Goal: Complete application form: Complete application form

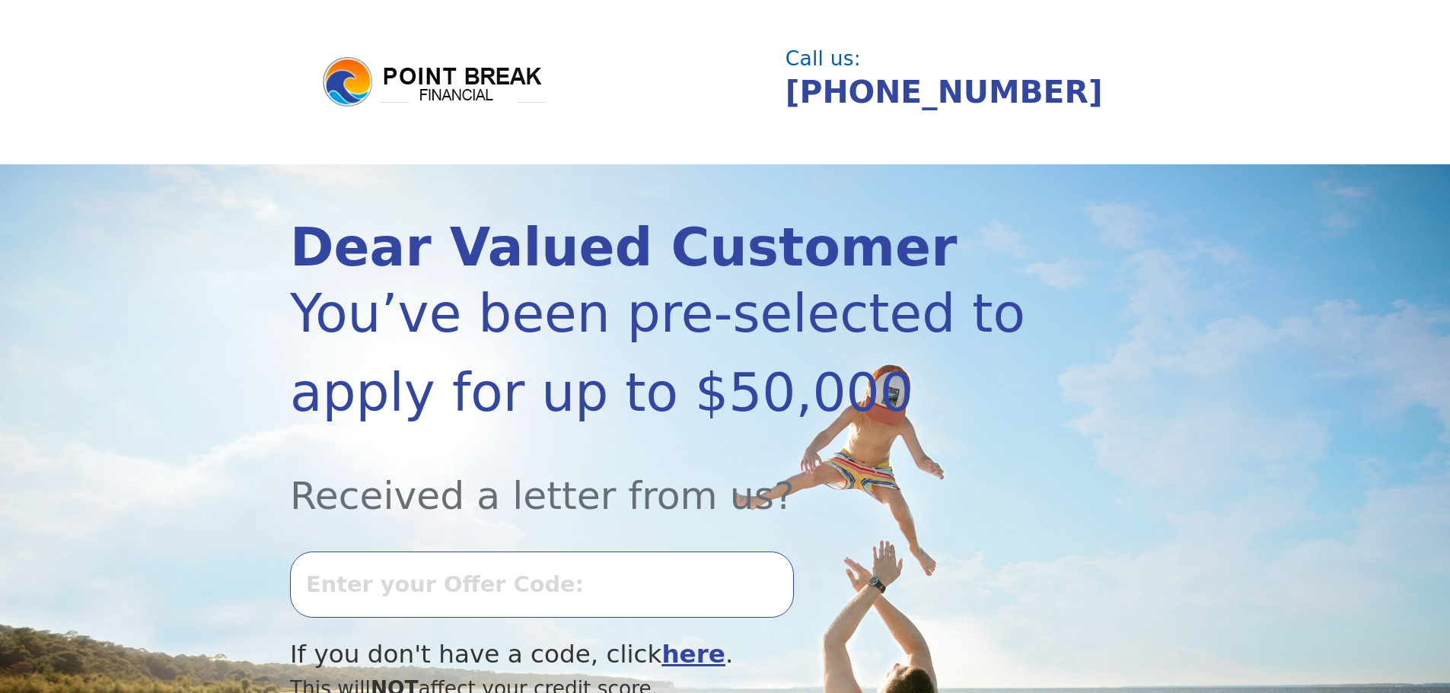
scroll to position [127, 0]
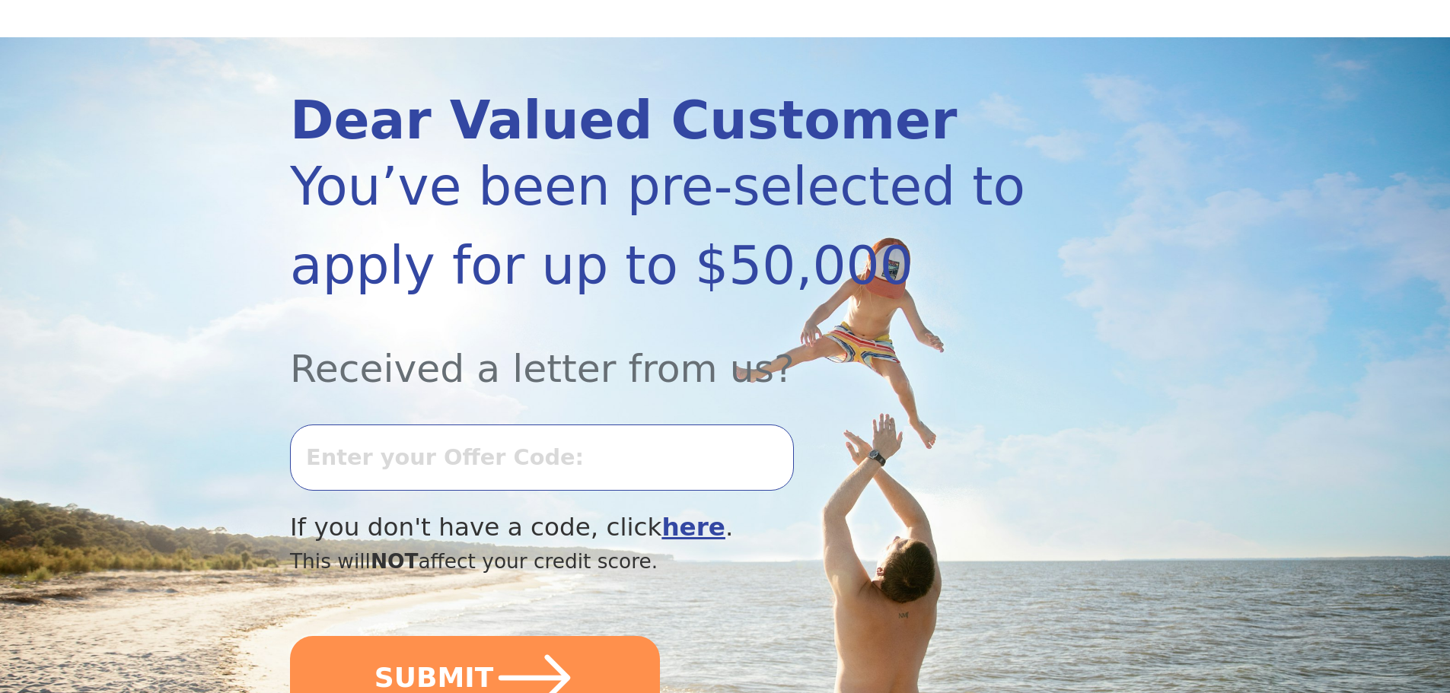
click at [383, 443] on input "text" at bounding box center [542, 457] width 504 height 65
type input "0813k481568"
click at [290, 636] on button "SUBMIT" at bounding box center [475, 678] width 370 height 84
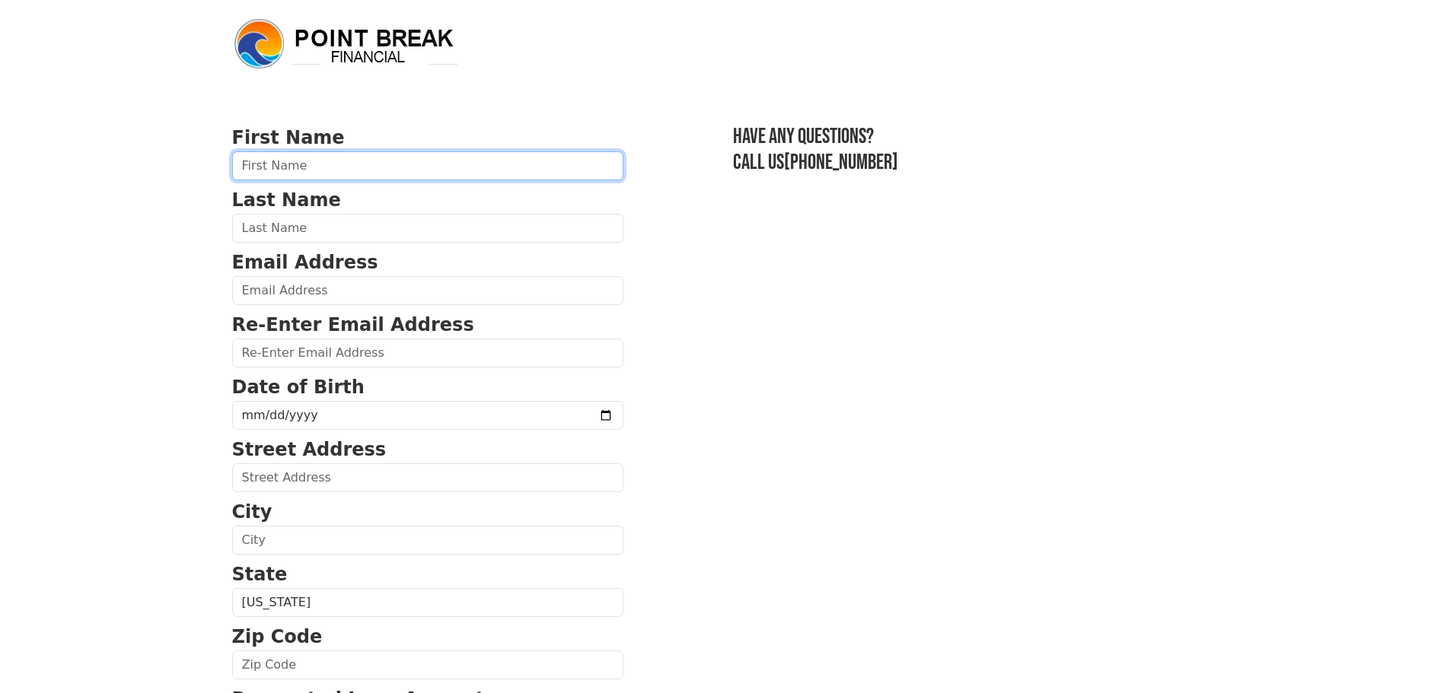
click at [406, 168] on input "text" at bounding box center [427, 165] width 391 height 29
type input "[PERSON_NAME]"
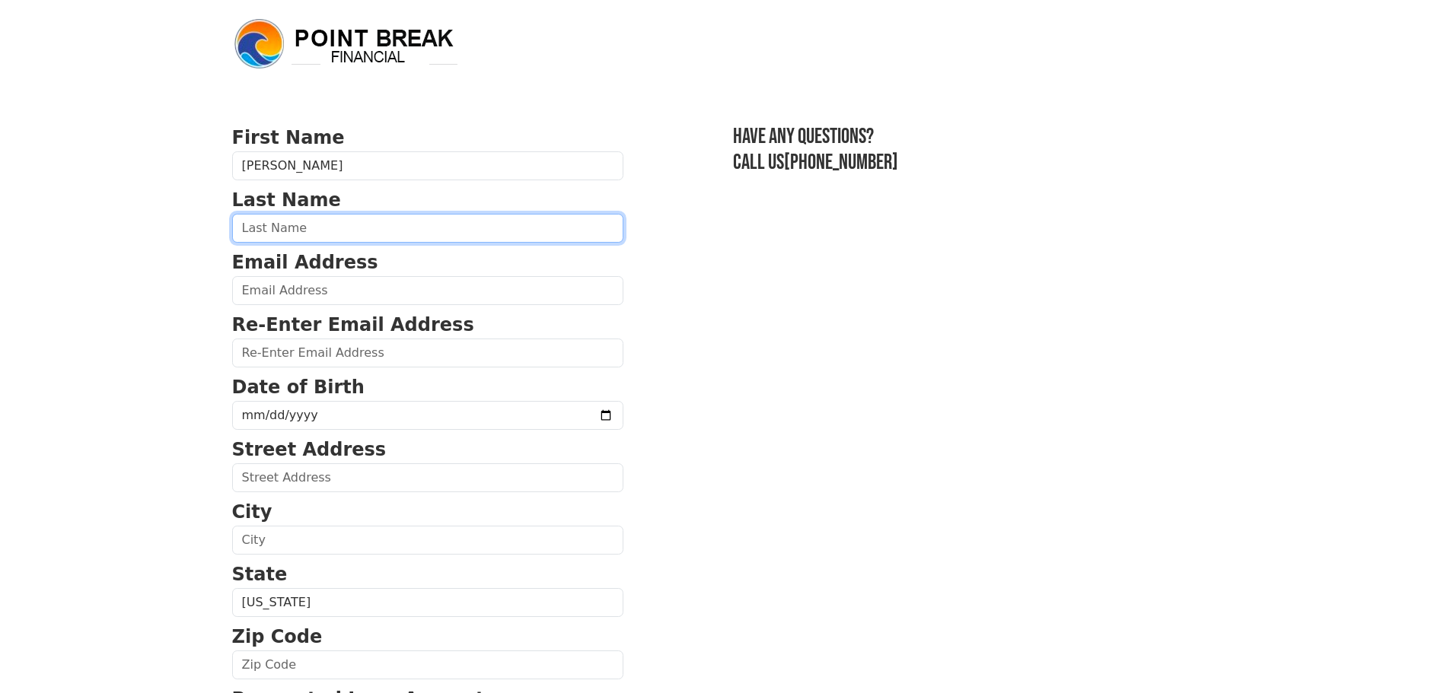
click at [351, 225] on input "text" at bounding box center [427, 228] width 391 height 29
type input "[PERSON_NAME]"
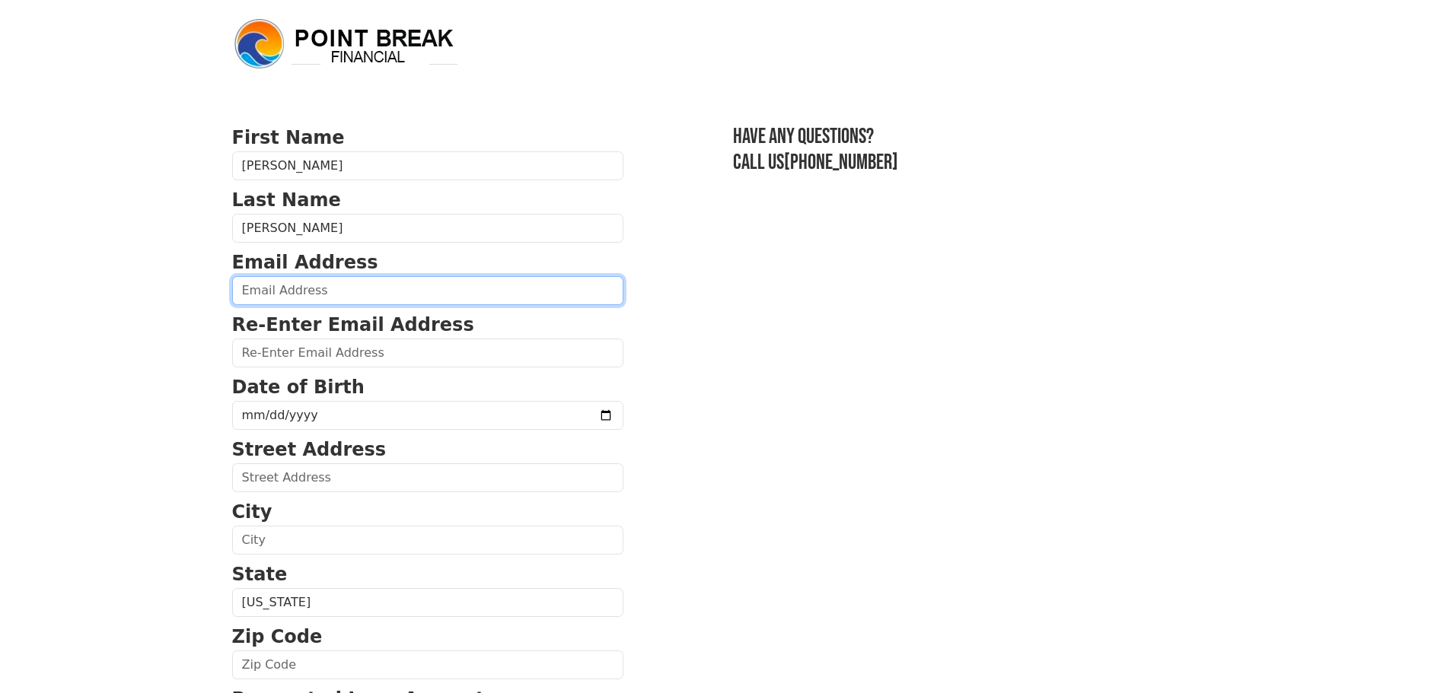
click at [334, 294] on input "email" at bounding box center [427, 290] width 391 height 29
type input "[EMAIL_ADDRESS][DOMAIN_NAME]"
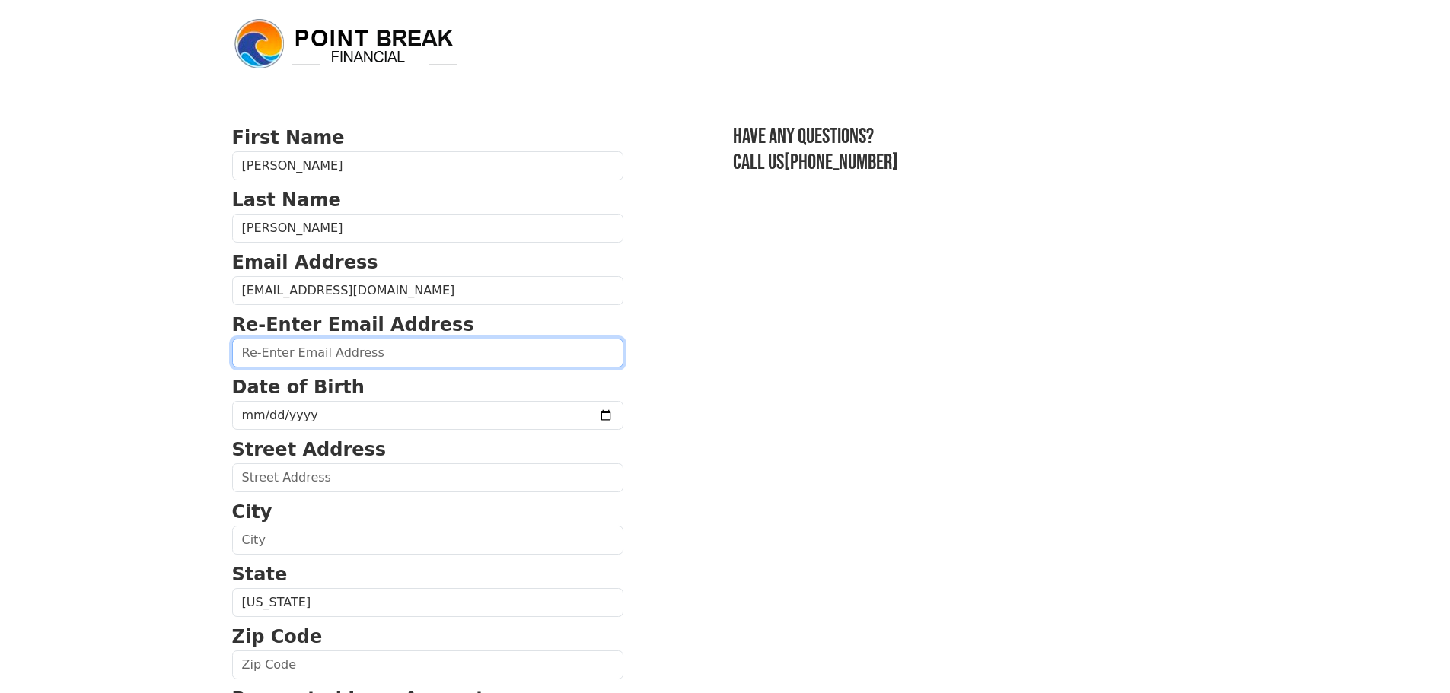
click at [340, 357] on input "email" at bounding box center [427, 353] width 391 height 29
type input "[EMAIL_ADDRESS][DOMAIN_NAME]"
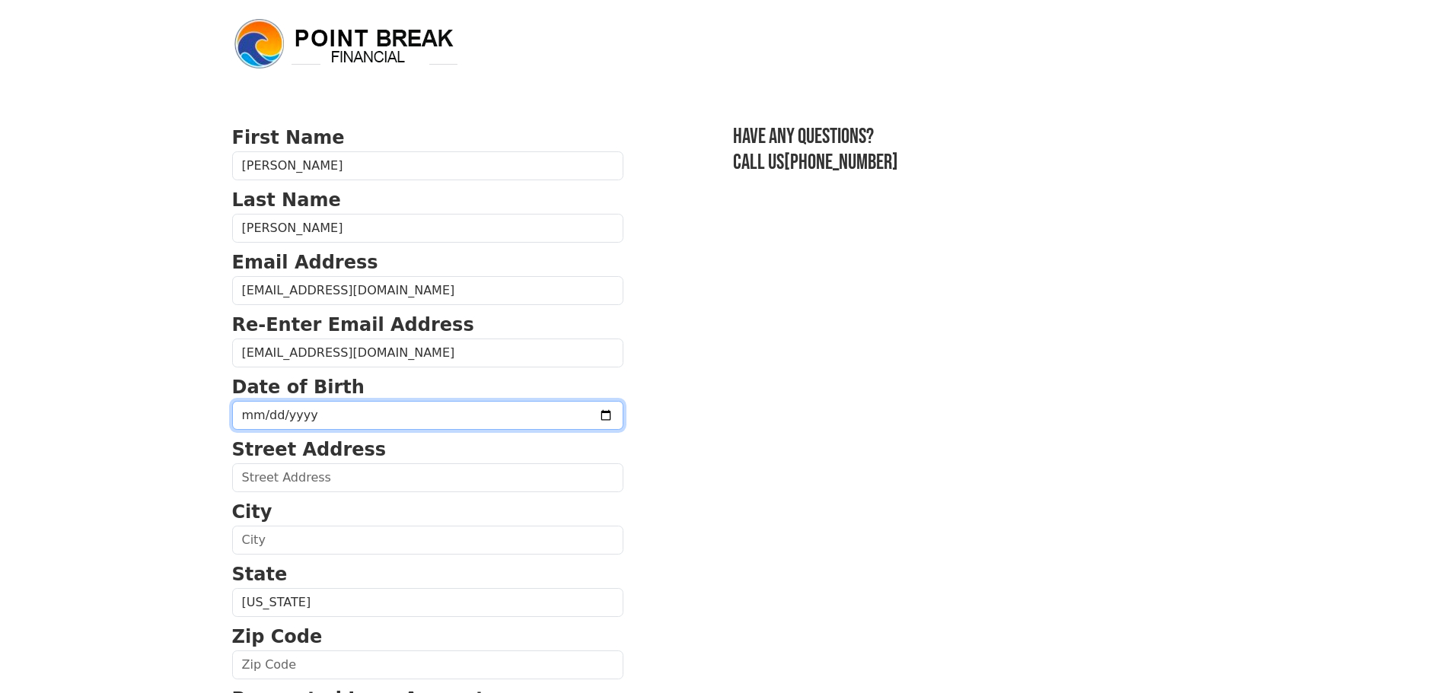
click at [307, 417] on input "date" at bounding box center [427, 415] width 391 height 29
click at [268, 415] on input "date" at bounding box center [427, 415] width 391 height 29
click at [237, 415] on input "date" at bounding box center [427, 415] width 391 height 29
click at [244, 417] on input "date" at bounding box center [427, 415] width 391 height 29
type input "1985-11-05"
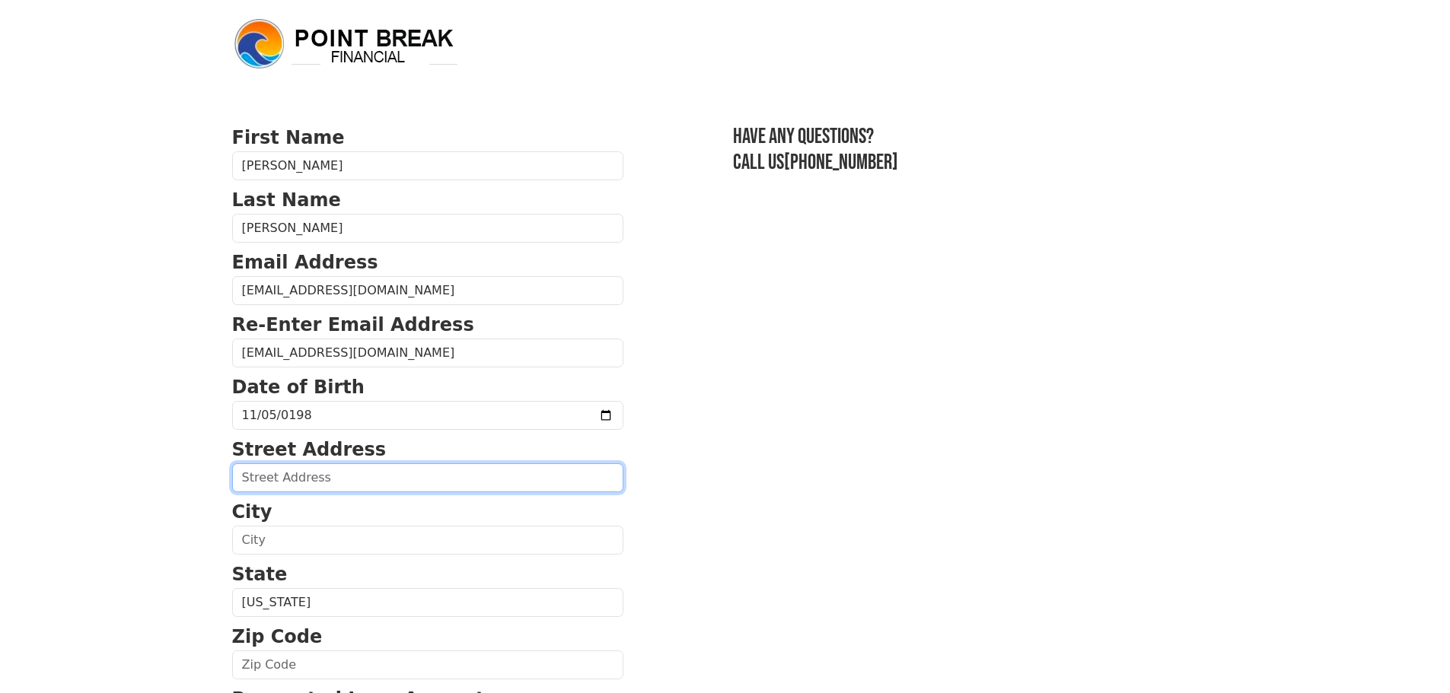
click at [463, 479] on input "text" at bounding box center [427, 477] width 391 height 29
type input "116 W Glencoe"
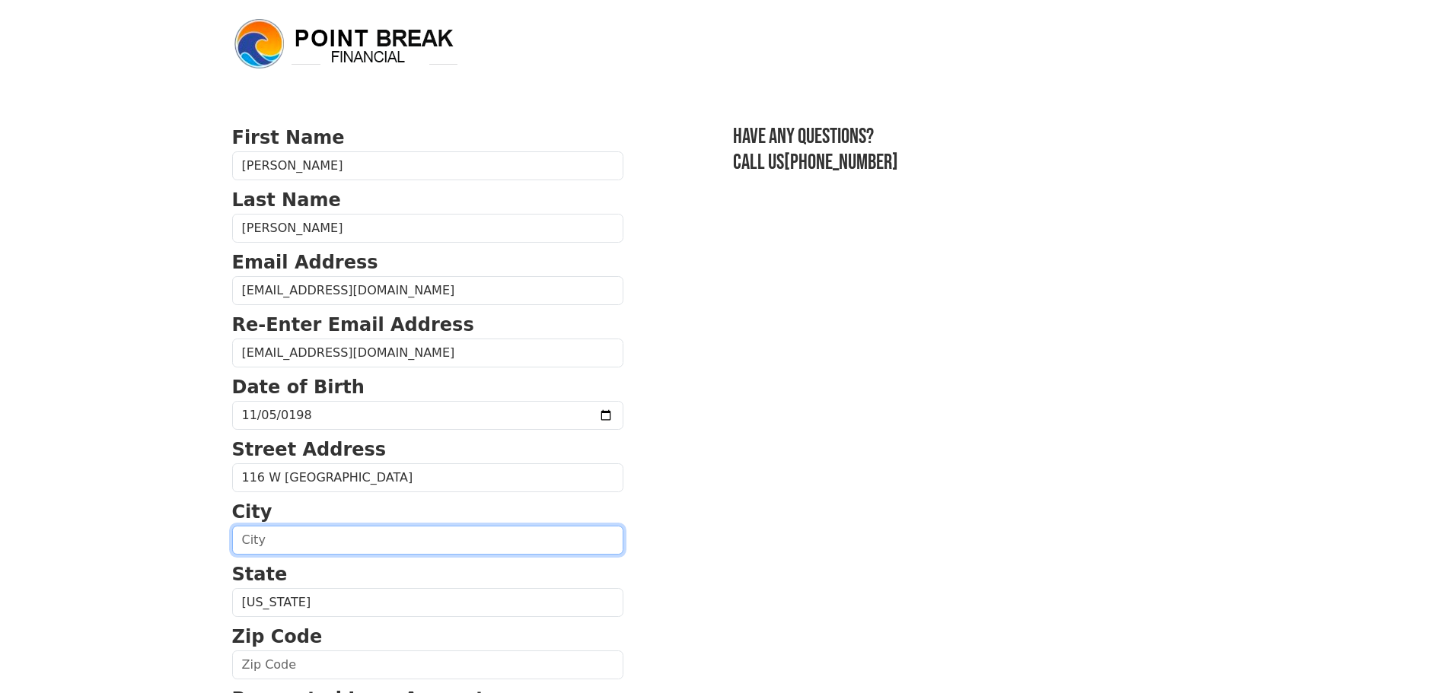
click at [471, 543] on input "text" at bounding box center [427, 540] width 391 height 29
type input "Compton"
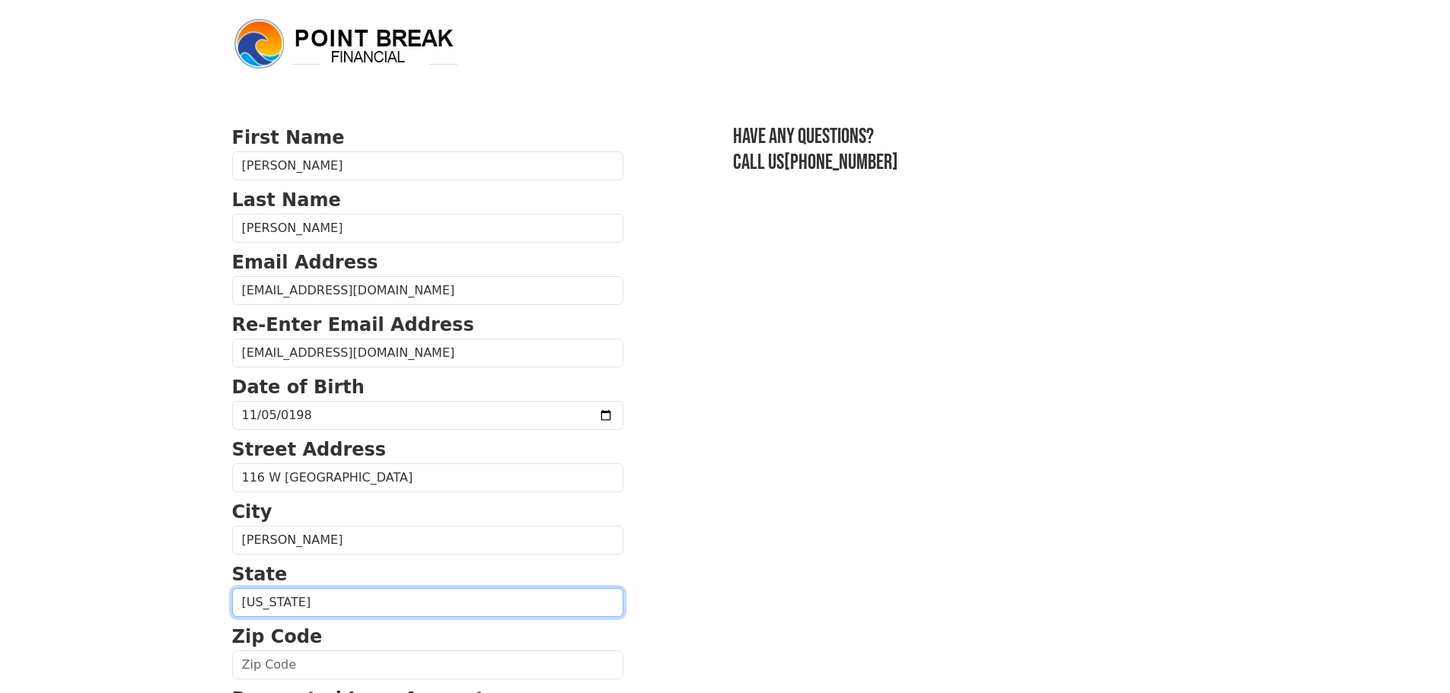
click at [380, 604] on select "Alabama Alaska Arizona Arkansas California Colorado Connecticut Delaware Distri…" at bounding box center [427, 602] width 391 height 29
select select "CA"
click at [232, 588] on select "Alabama Alaska Arizona Arkansas California Colorado Connecticut Delaware Distri…" at bounding box center [427, 602] width 391 height 29
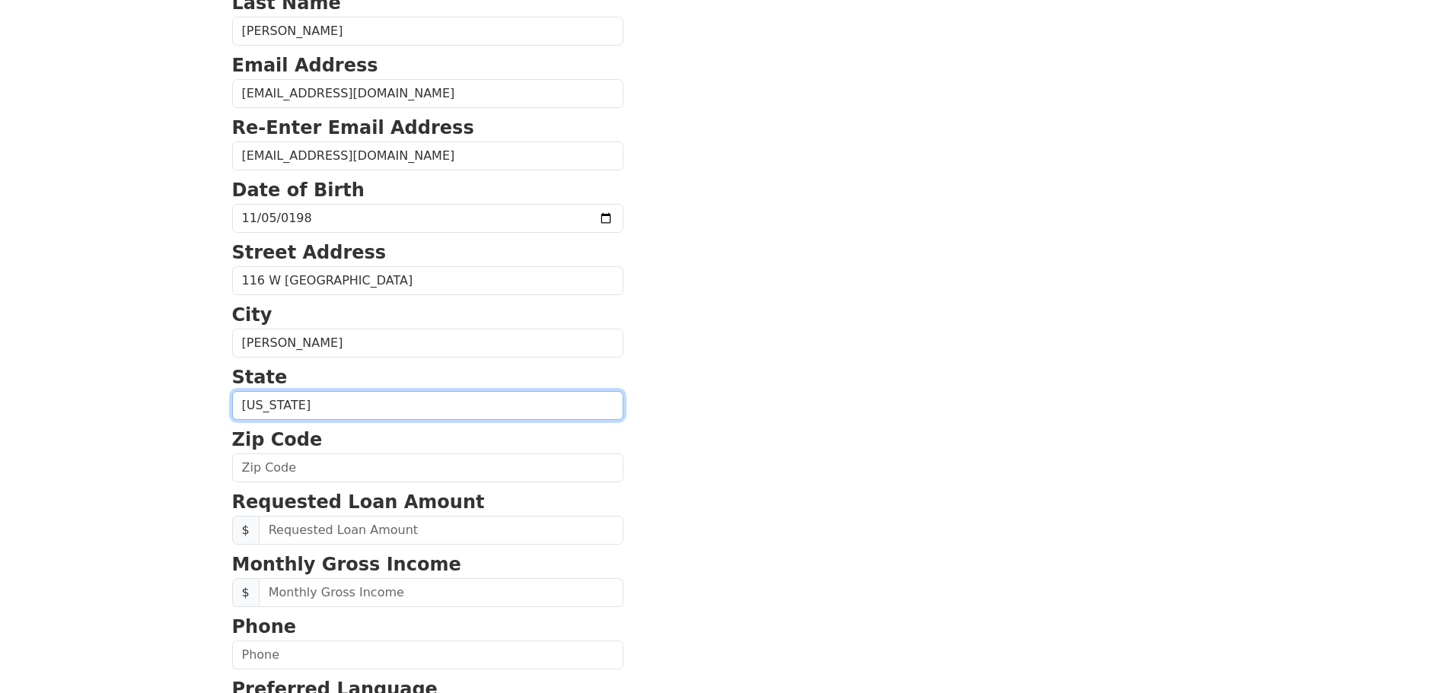
scroll to position [253, 0]
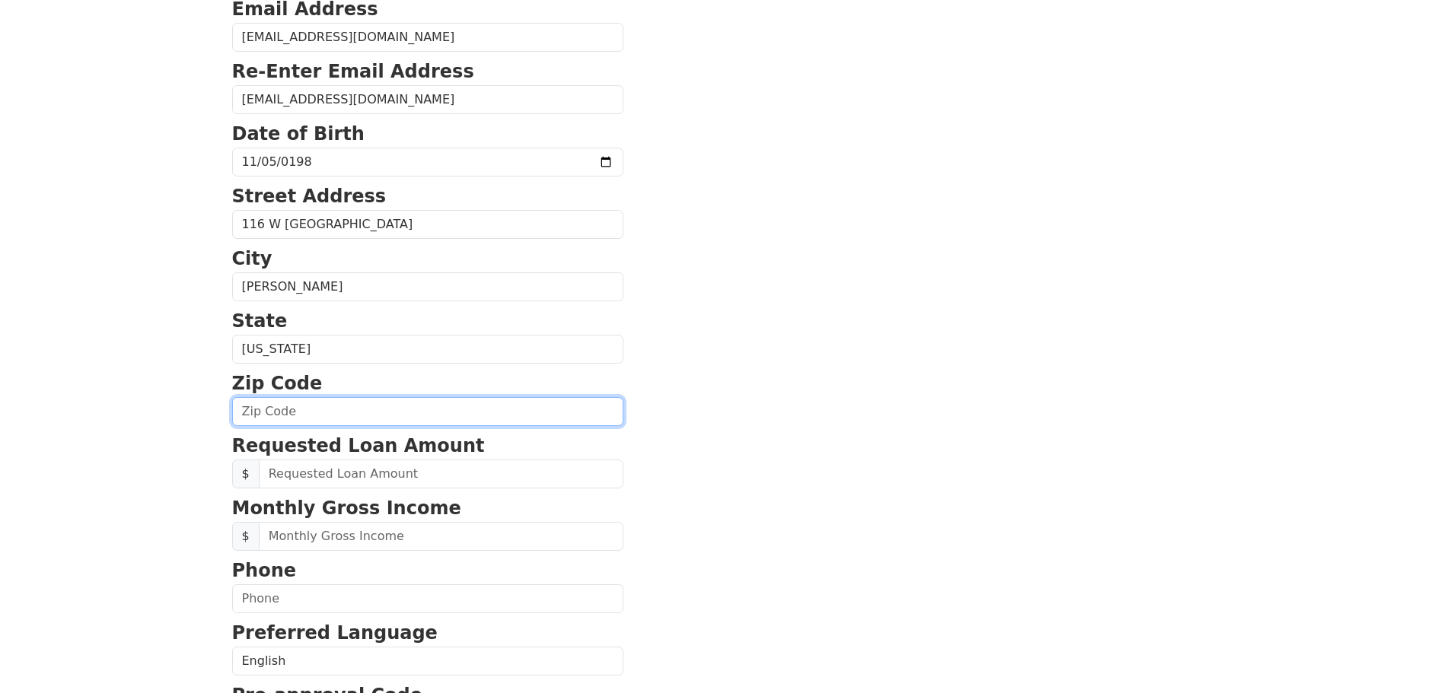
click at [282, 403] on input "text" at bounding box center [427, 411] width 391 height 29
type input "90220"
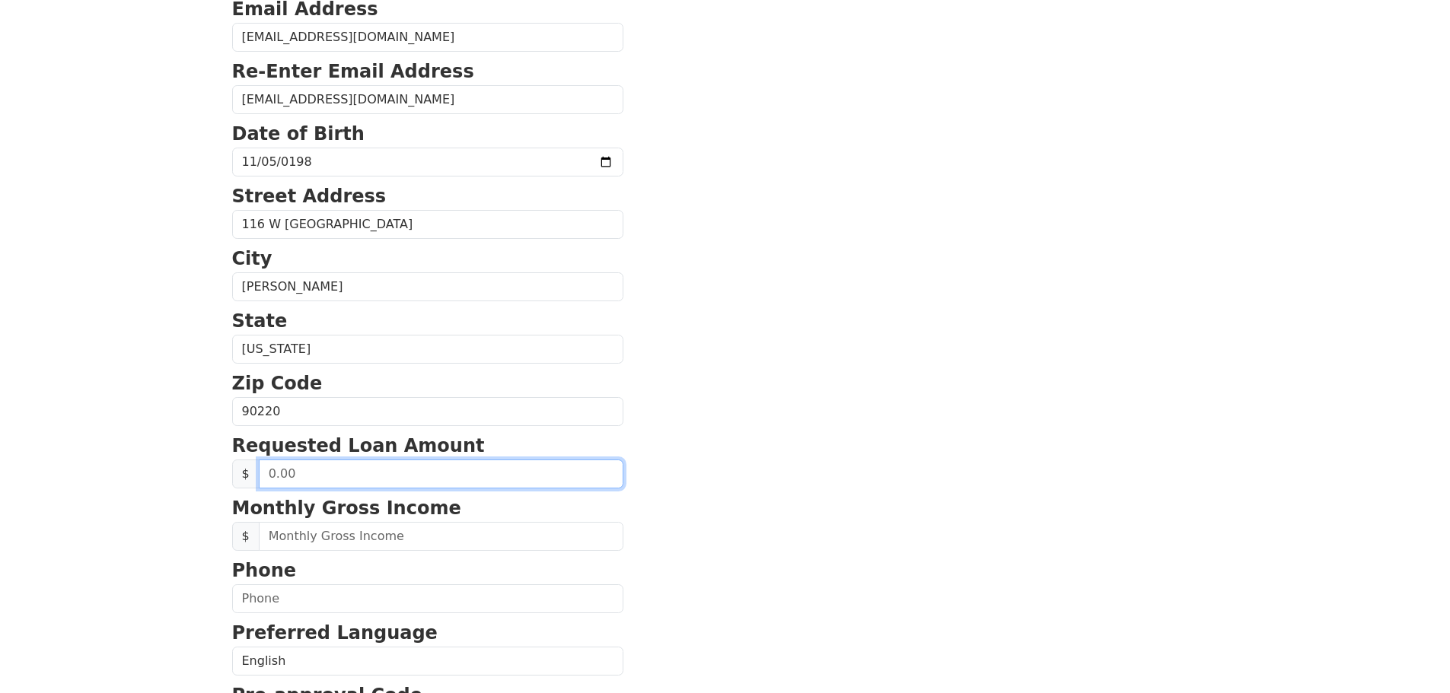
click at [314, 482] on input "text" at bounding box center [441, 474] width 364 height 29
drag, startPoint x: 313, startPoint y: 479, endPoint x: 317, endPoint y: 498, distance: 20.1
click at [317, 498] on form "First Name PATRICIA Last Name Canchola Guardiola Email Address Patricia0923@gma…" at bounding box center [427, 413] width 391 height 1085
type input "55,000.00"
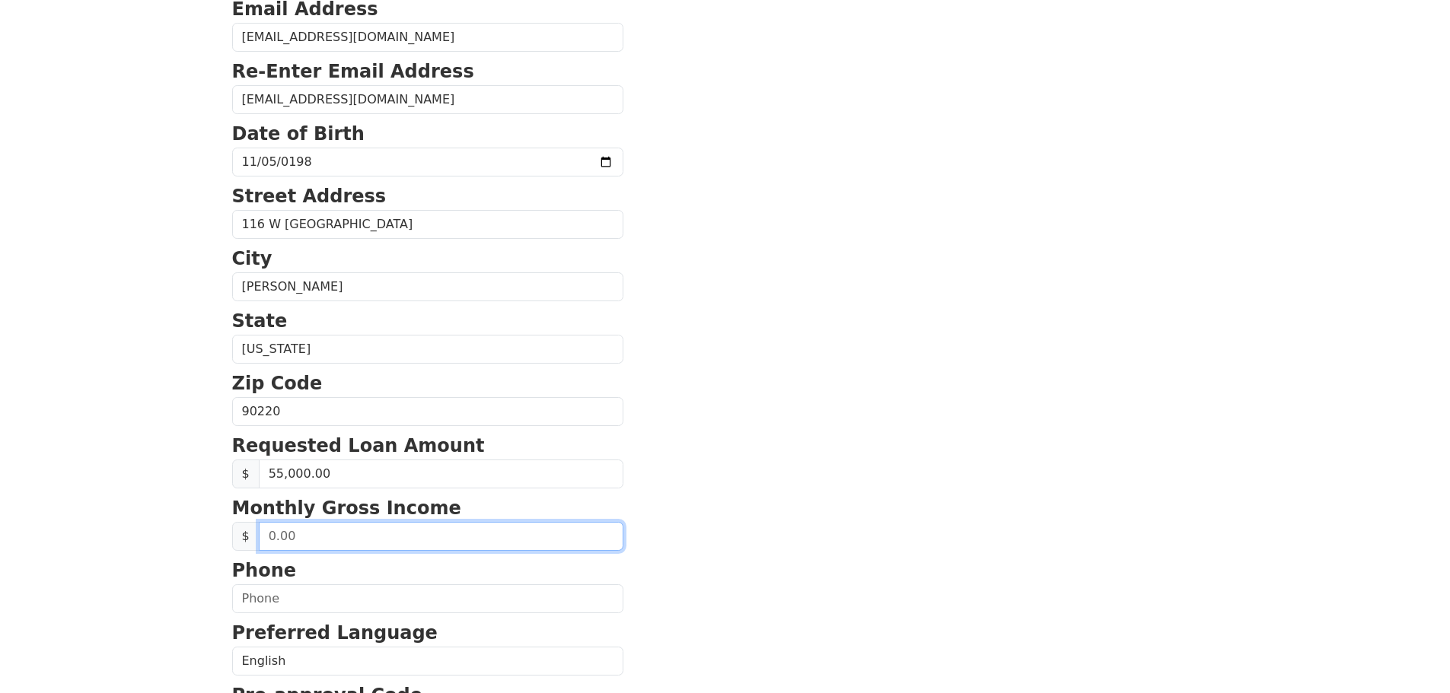
click at [323, 542] on input "text" at bounding box center [441, 536] width 364 height 29
type input "6,042.00"
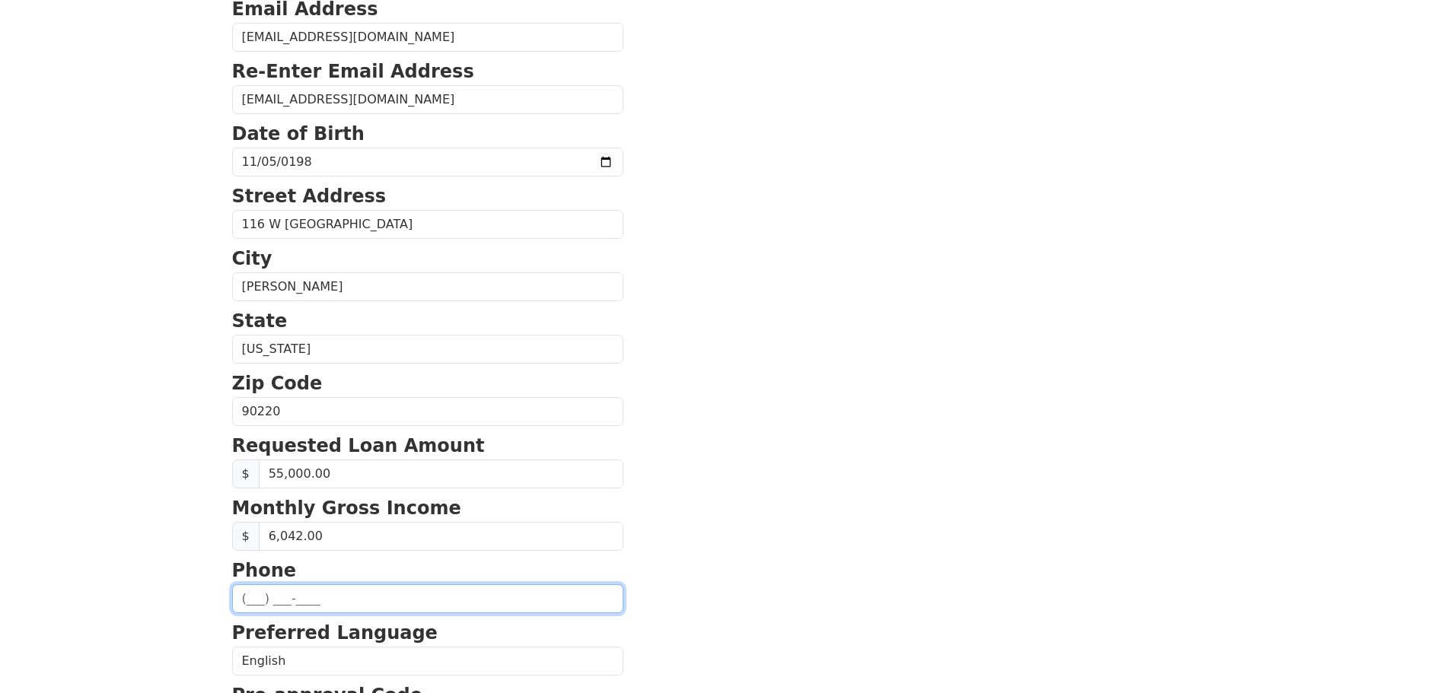
click at [321, 584] on input "text" at bounding box center [427, 598] width 391 height 29
type input "(310) 528-0518"
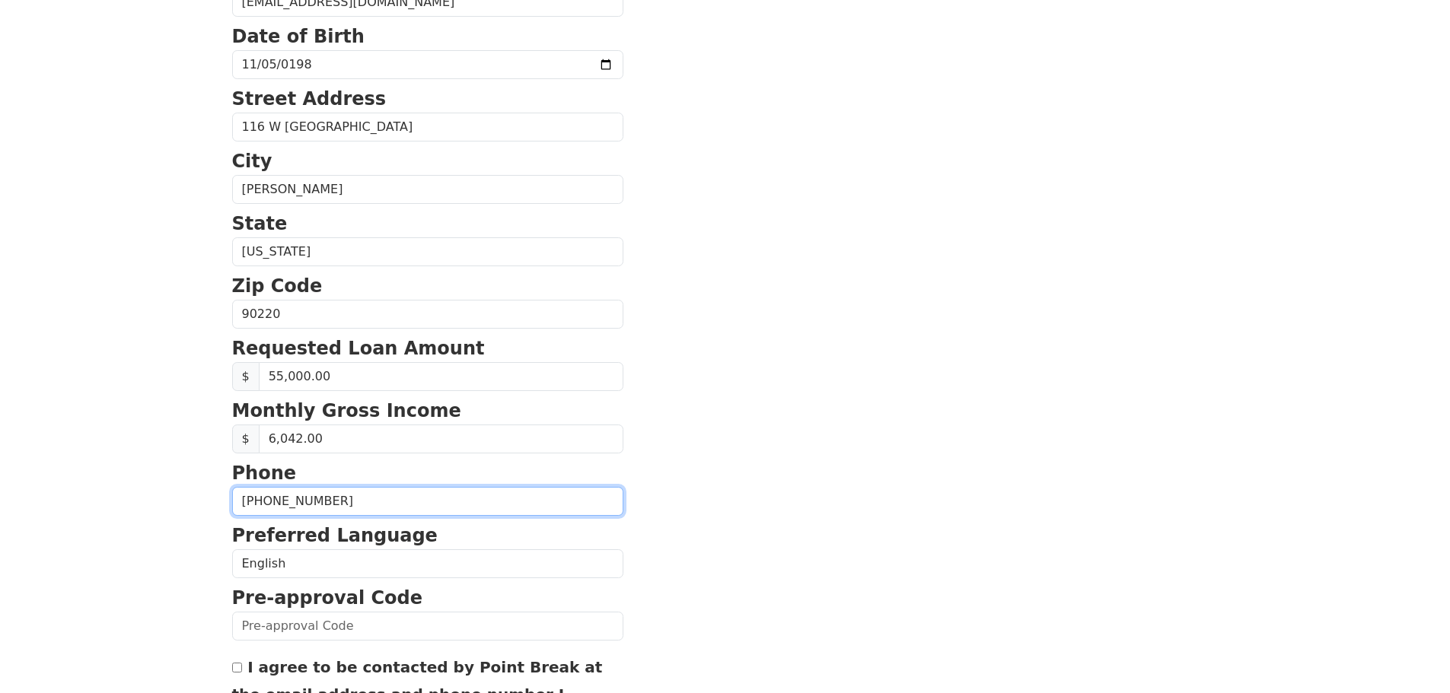
scroll to position [380, 0]
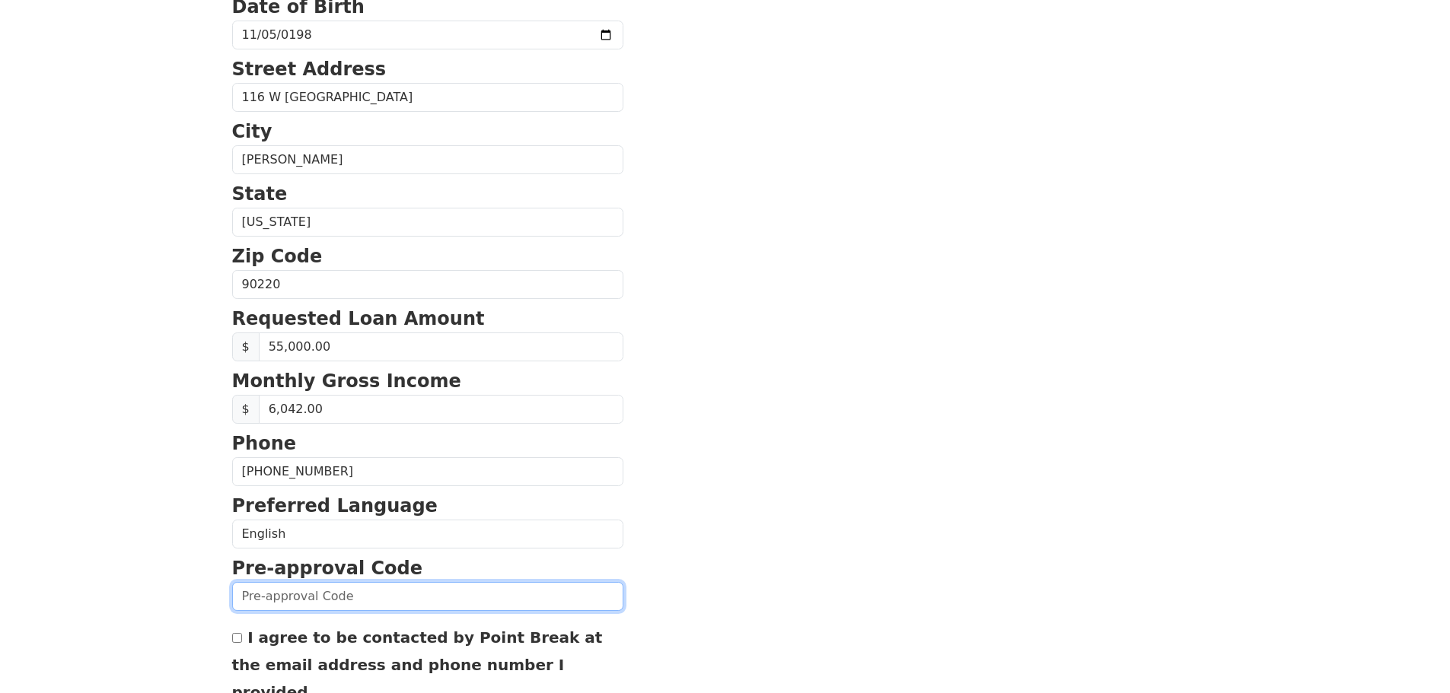
click at [369, 598] on input "text" at bounding box center [427, 596] width 391 height 29
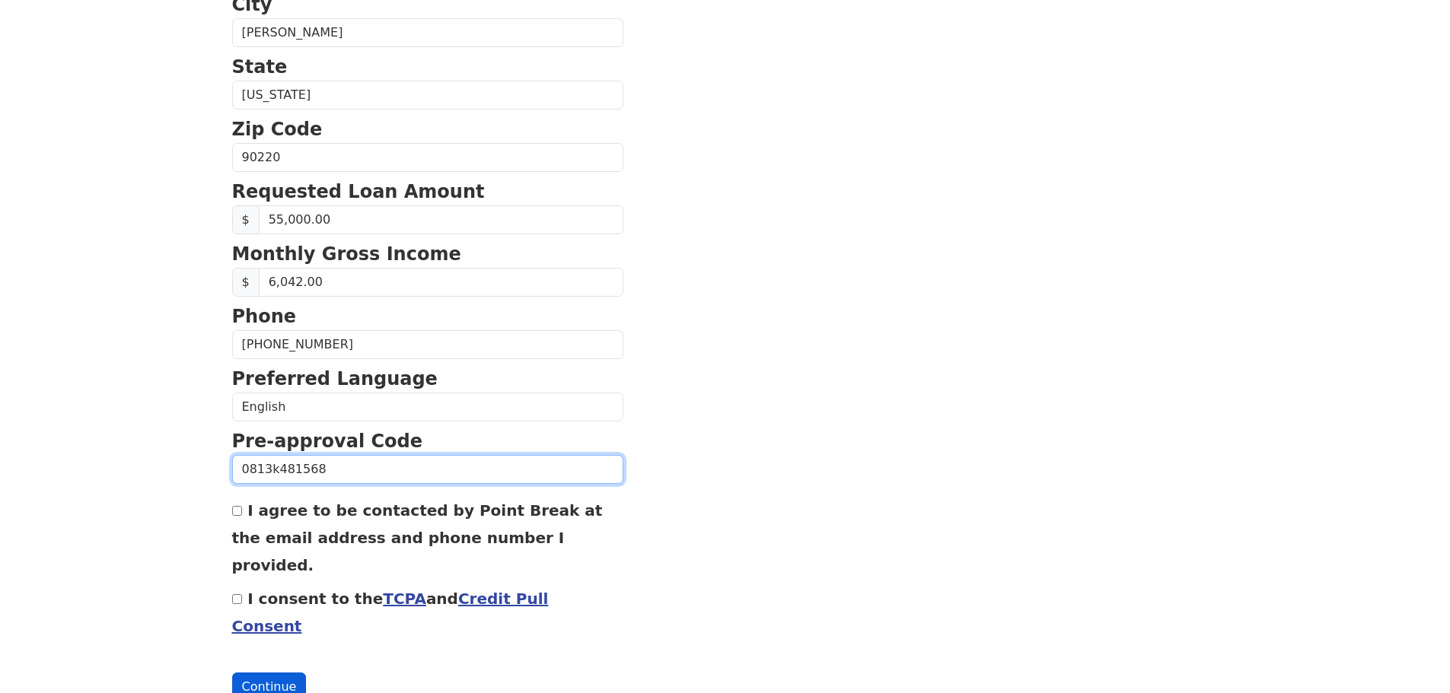
type input "0813k481568"
click at [250, 673] on button "Continue" at bounding box center [269, 687] width 75 height 29
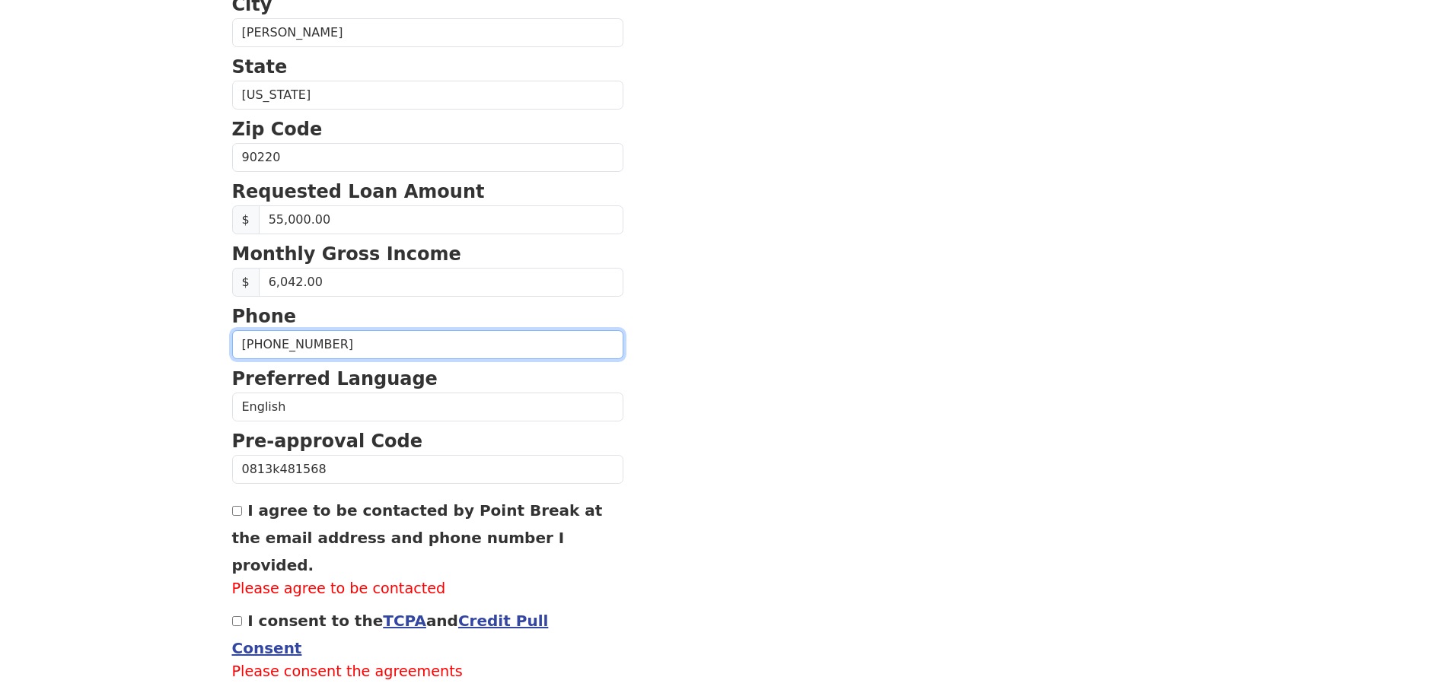
drag, startPoint x: 338, startPoint y: 347, endPoint x: 164, endPoint y: 316, distance: 177.0
click at [235, 518] on div "I agree to be contacted by Point Break at the email address and phone number I …" at bounding box center [427, 548] width 391 height 104
click at [235, 516] on input "I agree to be contacted by Point Break at the email address and phone number I …" at bounding box center [237, 511] width 10 height 10
checkbox input "true"
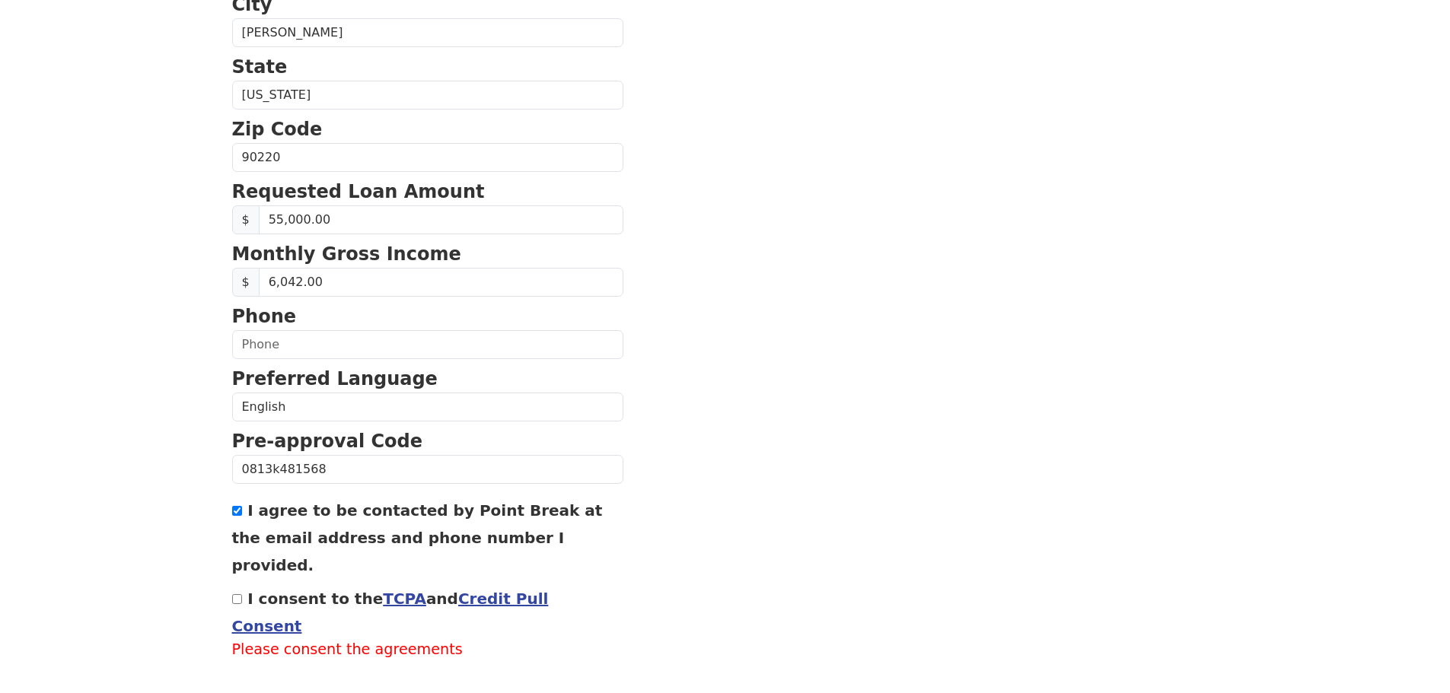
click at [237, 594] on input "I consent to the TCPA and Credit Pull Consent" at bounding box center [237, 599] width 10 height 10
checkbox input "true"
click at [282, 673] on button "Continue" at bounding box center [269, 687] width 75 height 29
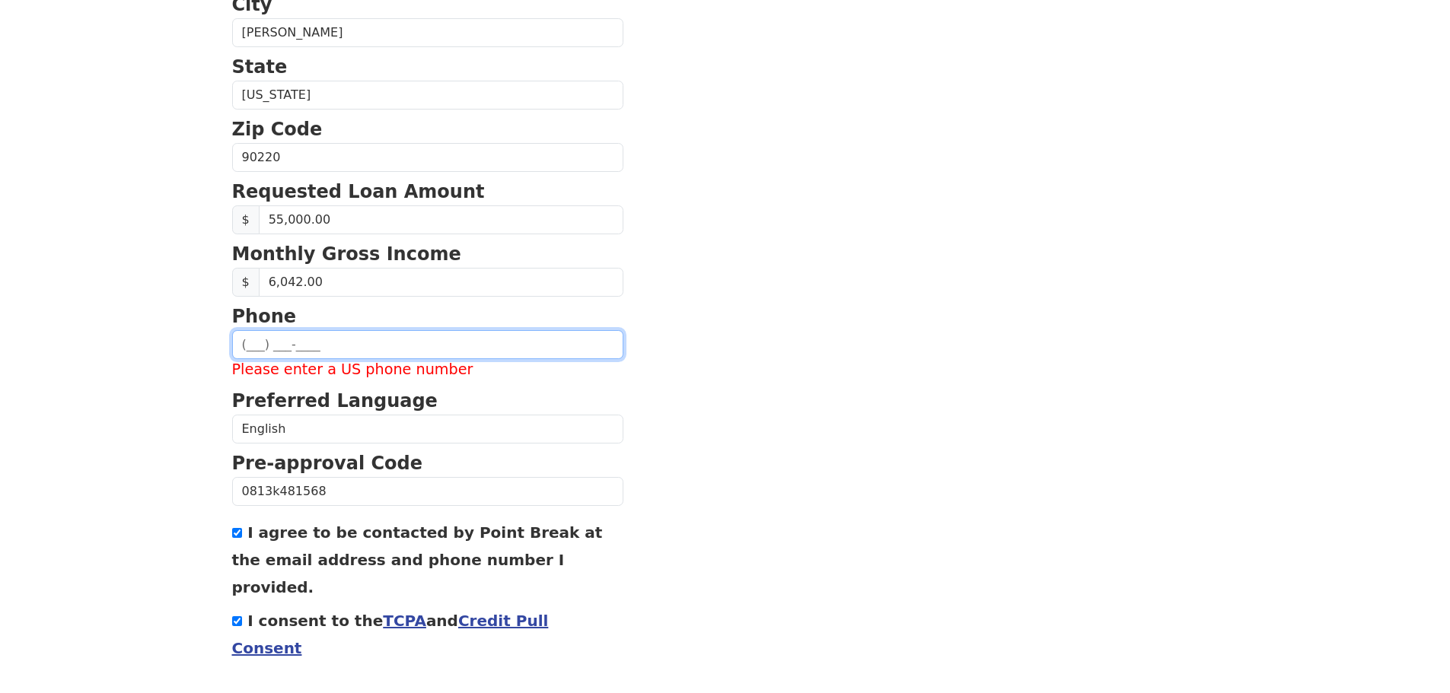
click at [333, 333] on input "text" at bounding box center [427, 344] width 391 height 29
type input "(310) 928-2378"
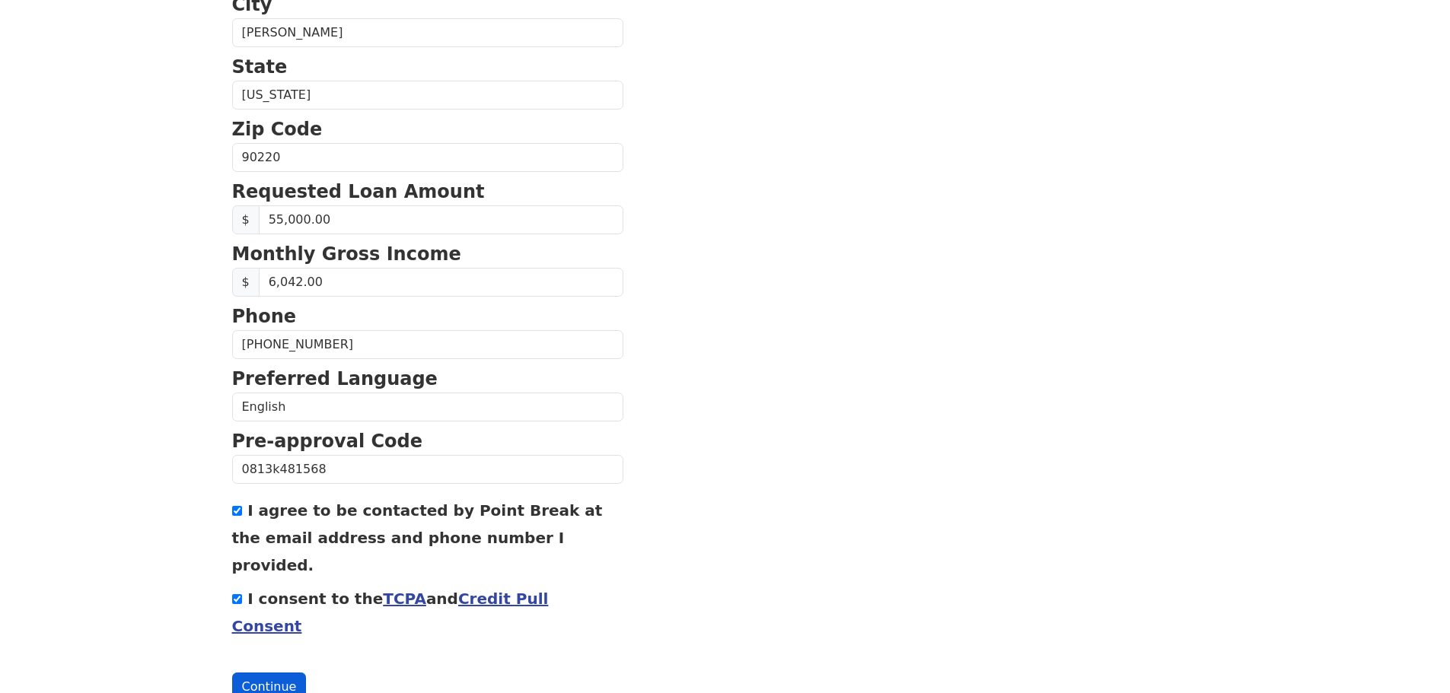
click at [279, 673] on button "Continue" at bounding box center [269, 687] width 75 height 29
